Goal: Information Seeking & Learning: Check status

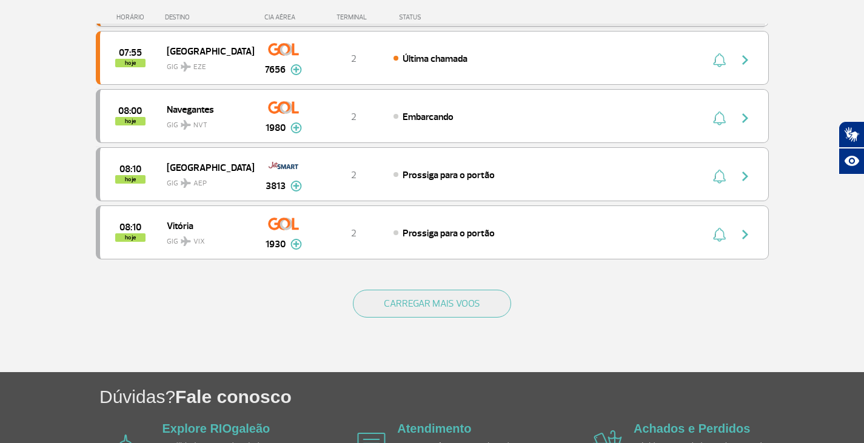
scroll to position [1128, 0]
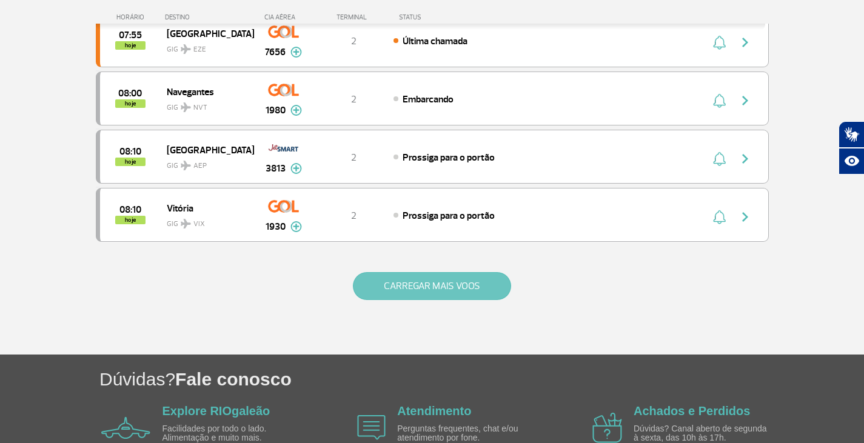
click at [399, 294] on button "CARREGAR MAIS VOOS" at bounding box center [432, 286] width 158 height 28
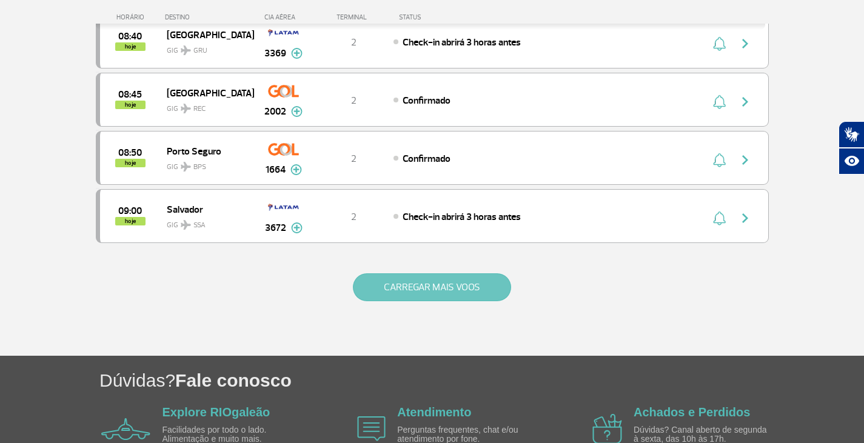
click at [451, 275] on button "CARREGAR MAIS VOOS" at bounding box center [432, 288] width 158 height 28
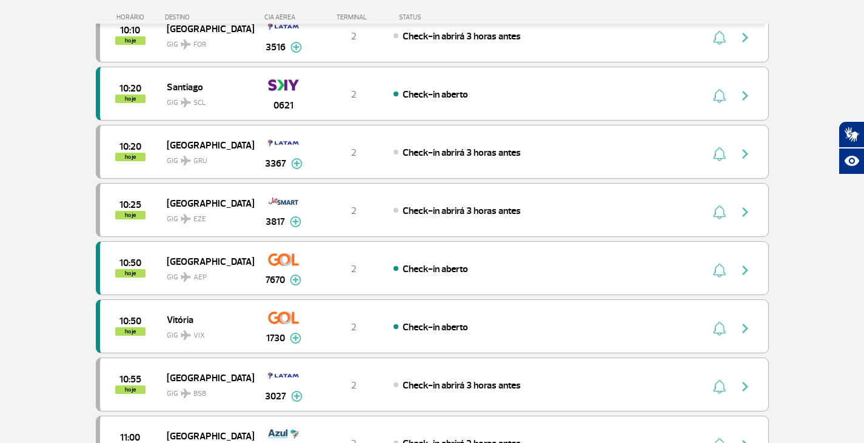
scroll to position [1673, 0]
